Goal: Task Accomplishment & Management: Manage account settings

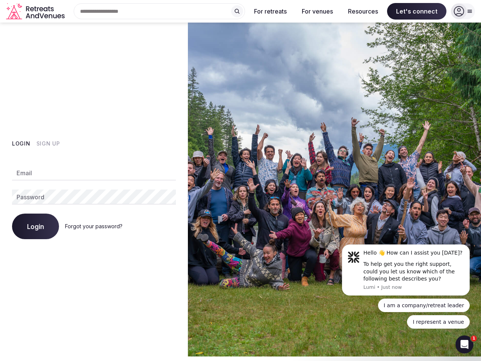
click at [240, 178] on img at bounding box center [334, 190] width 293 height 334
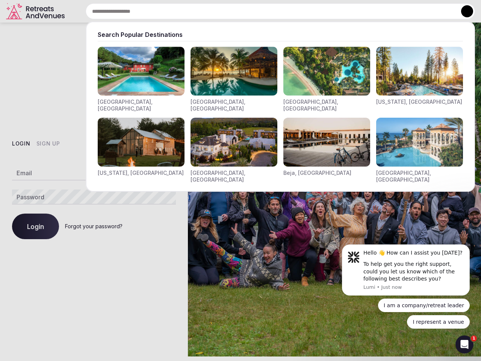
click at [159, 11] on div "Search Popular Destinations [GEOGRAPHIC_DATA], [GEOGRAPHIC_DATA] [GEOGRAPHIC_DA…" at bounding box center [271, 11] width 407 height 16
click at [237, 11] on input "text" at bounding box center [280, 11] width 389 height 16
click at [270, 11] on input "text" at bounding box center [280, 11] width 389 height 16
click at [317, 11] on input "text" at bounding box center [280, 11] width 389 height 16
click at [363, 11] on input "text" at bounding box center [280, 11] width 389 height 16
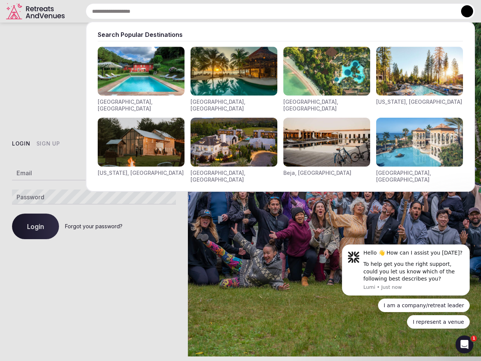
click at [417, 11] on input "text" at bounding box center [280, 11] width 389 height 16
click at [463, 11] on button at bounding box center [467, 11] width 12 height 12
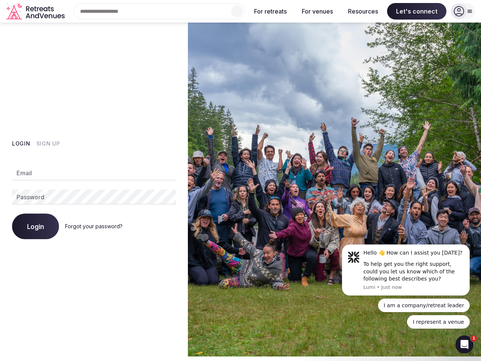
click at [21, 144] on button "Login" at bounding box center [21, 144] width 18 height 8
click at [48, 144] on button "Sign Up" at bounding box center [48, 144] width 24 height 8
